Goal: Task Accomplishment & Management: Complete application form

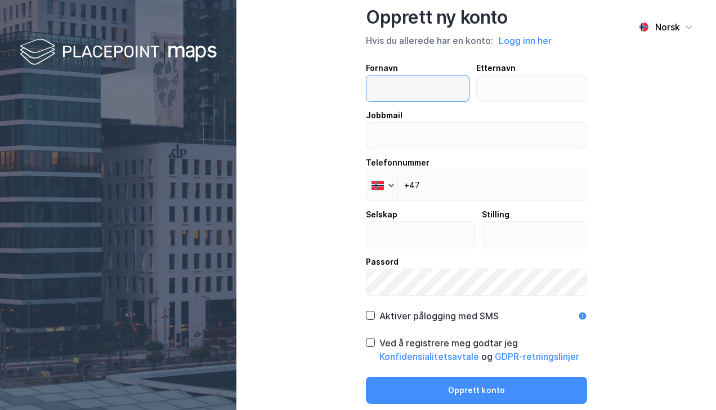
click at [403, 92] on input "text" at bounding box center [418, 88] width 102 height 26
type input "[PERSON_NAME]"
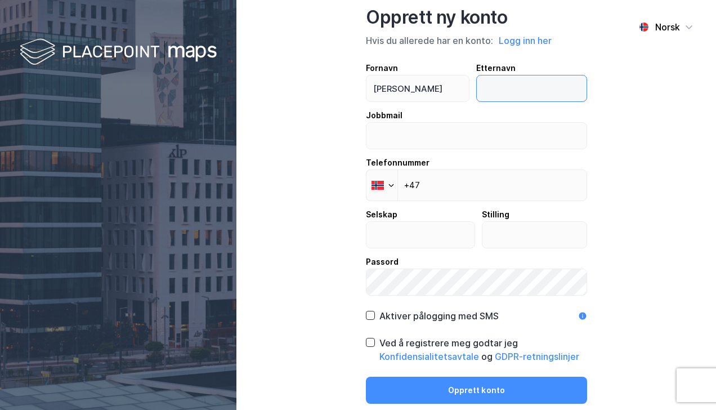
click at [512, 84] on input "text" at bounding box center [532, 88] width 110 height 26
type input "Kvam"
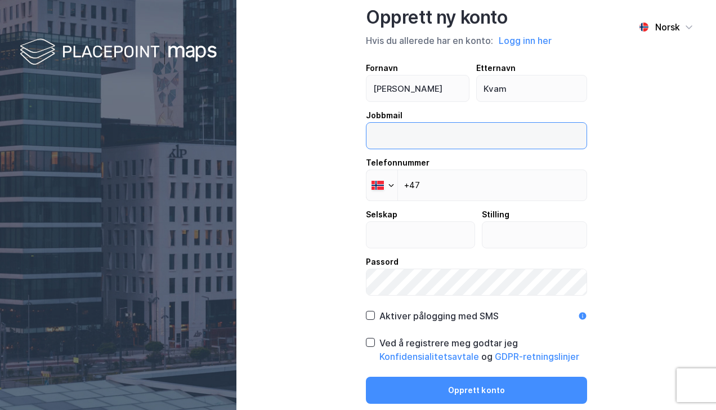
drag, startPoint x: 420, startPoint y: 146, endPoint x: 419, endPoint y: 141, distance: 5.7
click at [420, 145] on input "email" at bounding box center [477, 136] width 220 height 26
type input "[EMAIL_ADDRESS][DOMAIN_NAME]"
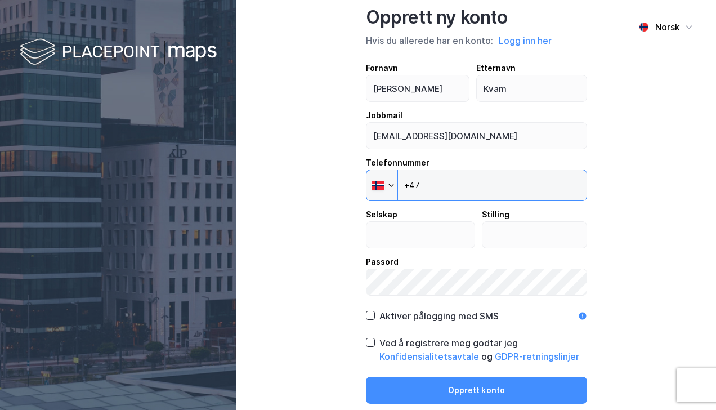
click at [438, 188] on input "+47" at bounding box center [476, 185] width 221 height 32
type input "[PHONE_NUMBER]"
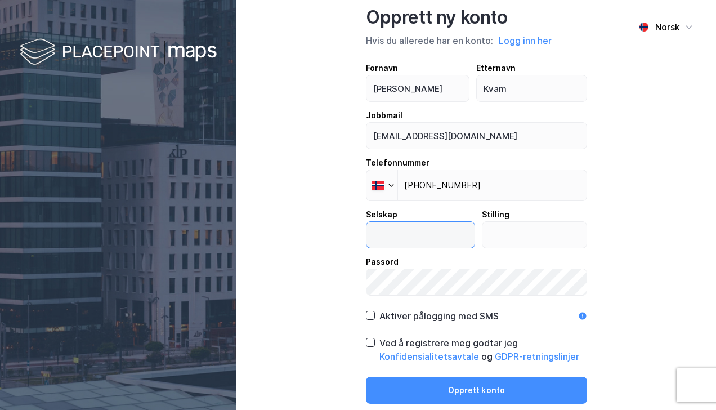
click at [405, 233] on input "text" at bounding box center [421, 235] width 108 height 26
type input "Arbeids- og velferdsdirektoratet"
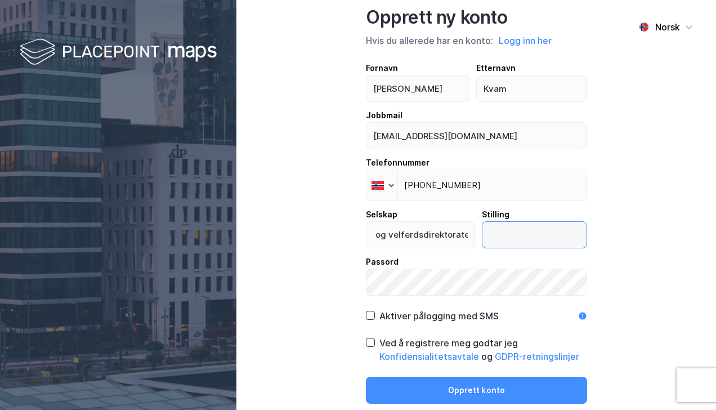
click at [529, 236] on input "text" at bounding box center [535, 235] width 104 height 26
type input "Seksjonssjef"
click at [368, 315] on icon at bounding box center [371, 315] width 6 height 4
click at [368, 338] on icon at bounding box center [371, 342] width 8 height 8
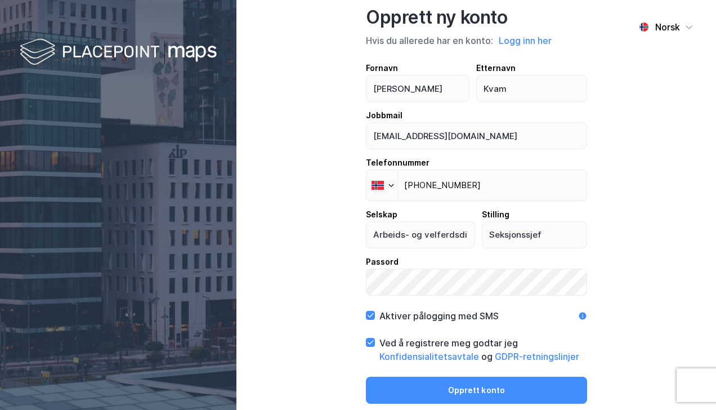
click at [472, 392] on button "Opprett konto" at bounding box center [476, 390] width 221 height 27
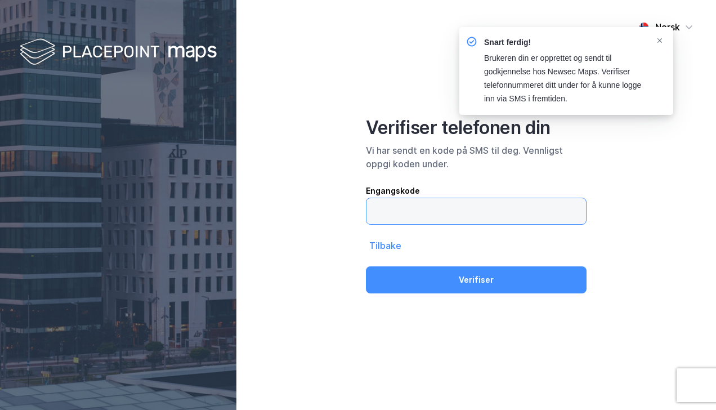
click at [410, 214] on input "text" at bounding box center [477, 211] width 220 height 26
type input "565451"
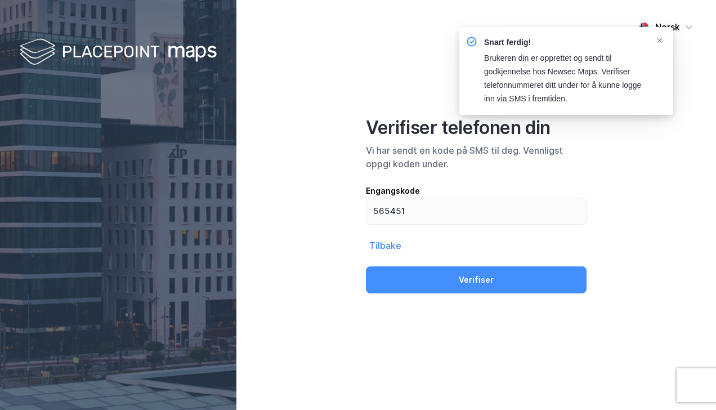
click at [451, 273] on button "Verifiser" at bounding box center [476, 279] width 221 height 27
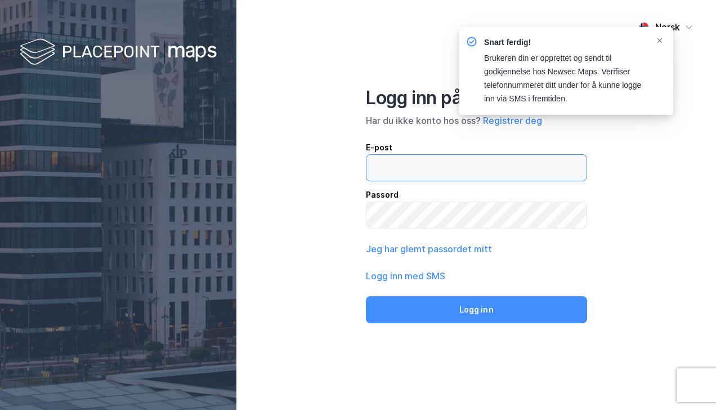
type input "[EMAIL_ADDRESS][DOMAIN_NAME]"
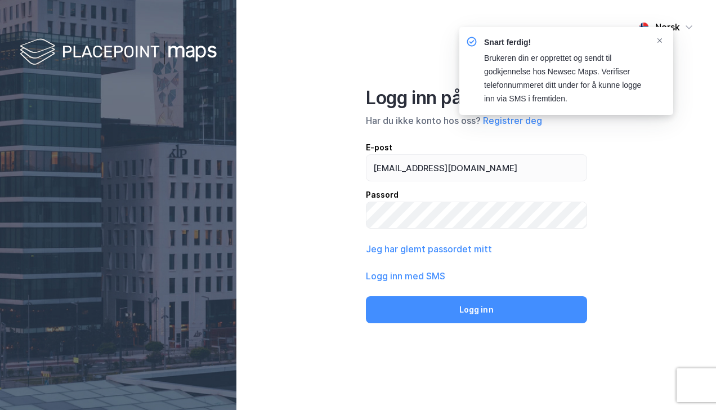
click at [476, 301] on button "Logg inn" at bounding box center [476, 309] width 221 height 27
click at [471, 309] on button "Logg inn" at bounding box center [476, 309] width 221 height 27
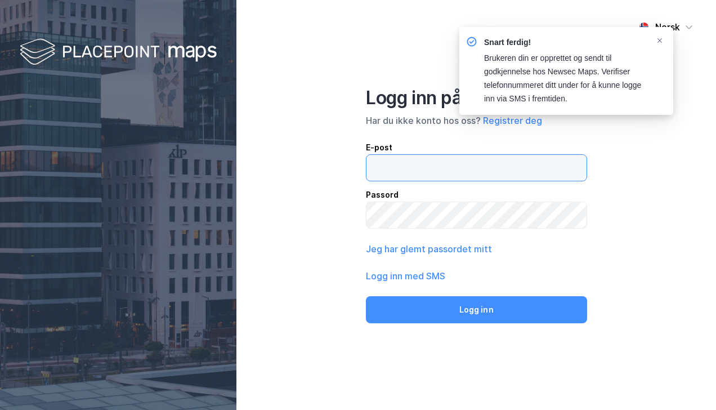
type input "[EMAIL_ADDRESS][DOMAIN_NAME]"
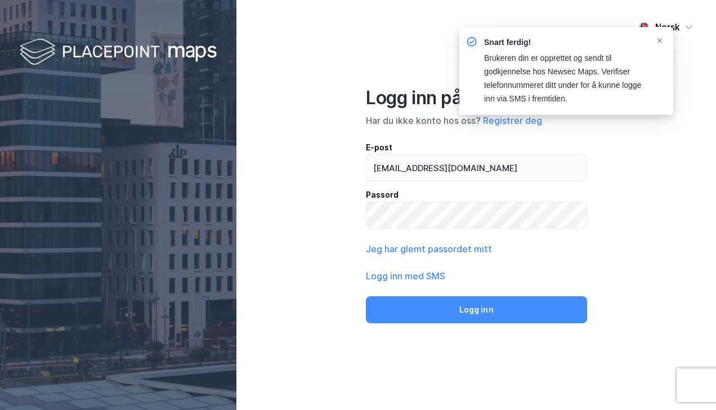
click at [422, 277] on button "Logg inn med SMS" at bounding box center [405, 276] width 79 height 14
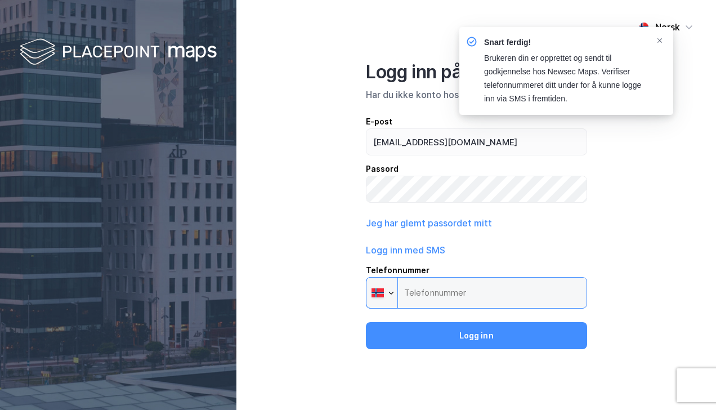
click at [435, 291] on input "Telefonnummer Phone" at bounding box center [476, 293] width 221 height 32
click at [440, 296] on input "Telefonnummer Phone" at bounding box center [476, 293] width 221 height 32
type input "[PHONE_NUMBER]"
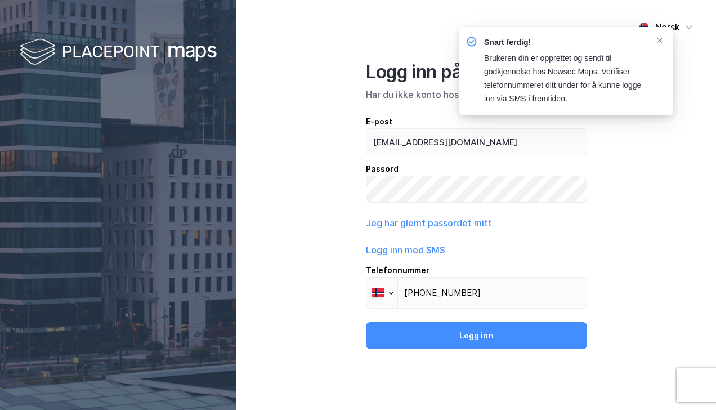
click at [466, 340] on button "Logg inn" at bounding box center [476, 335] width 221 height 27
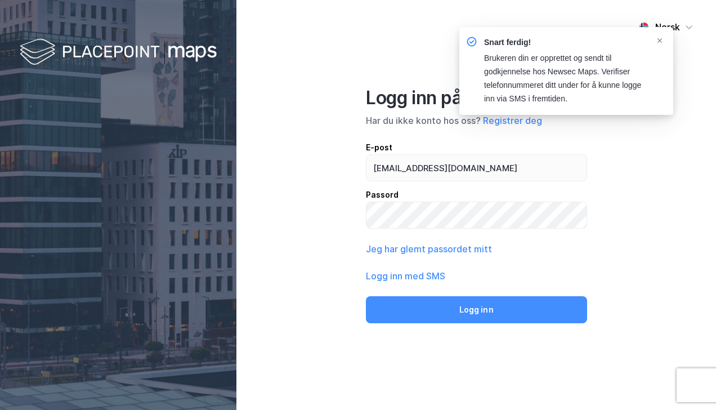
click at [483, 309] on button "Logg inn" at bounding box center [476, 309] width 221 height 27
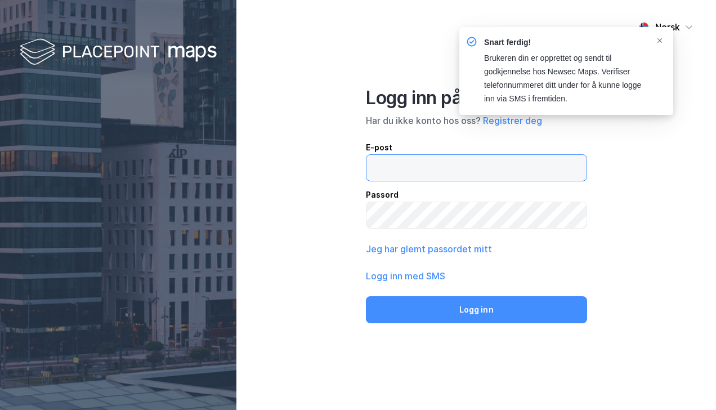
type input "[EMAIL_ADDRESS][DOMAIN_NAME]"
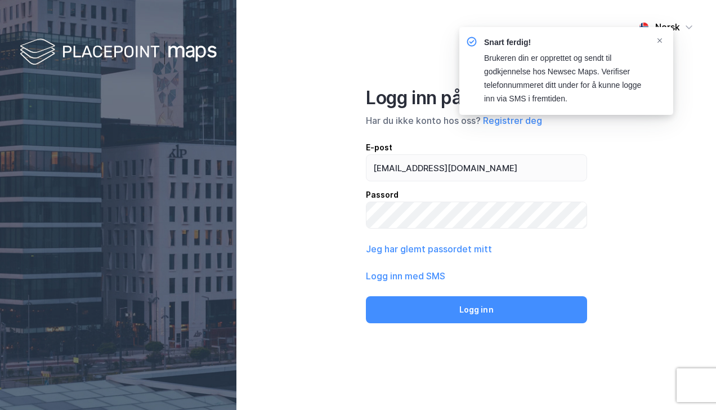
click at [660, 41] on icon "Notifications Alt+T" at bounding box center [660, 40] width 7 height 7
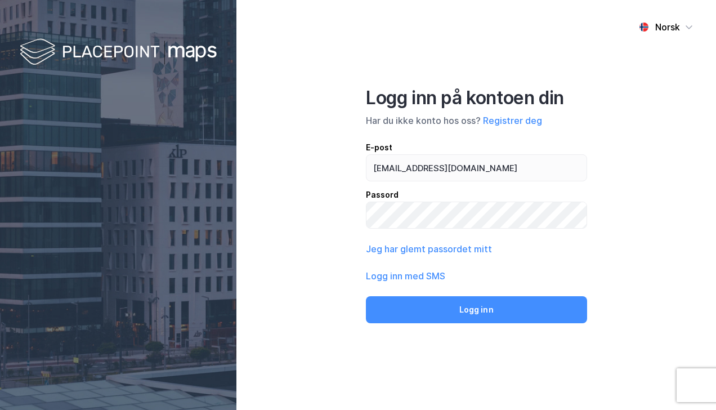
click at [474, 309] on button "Logg inn" at bounding box center [476, 309] width 221 height 27
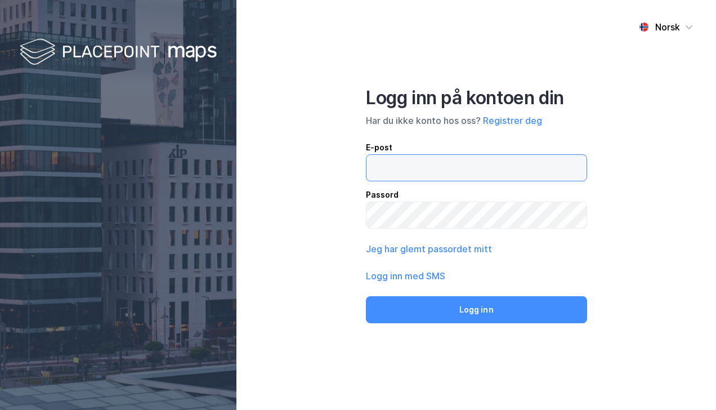
type input "[EMAIL_ADDRESS][DOMAIN_NAME]"
